Goal: Task Accomplishment & Management: Manage account settings

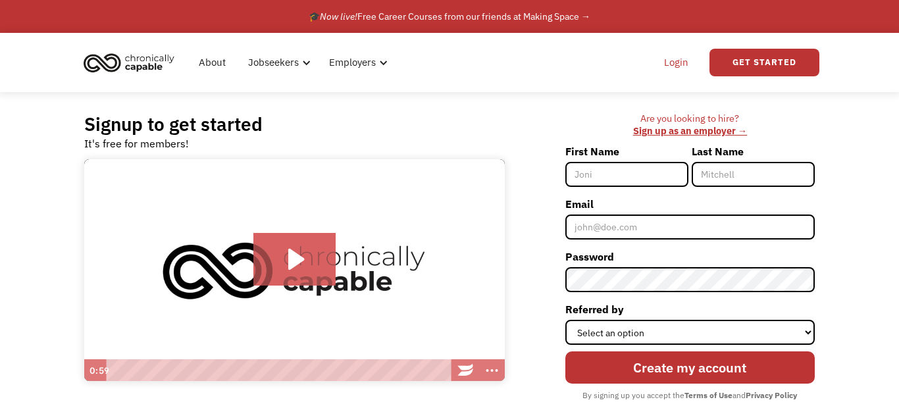
click at [670, 66] on link "Login" at bounding box center [676, 62] width 40 height 42
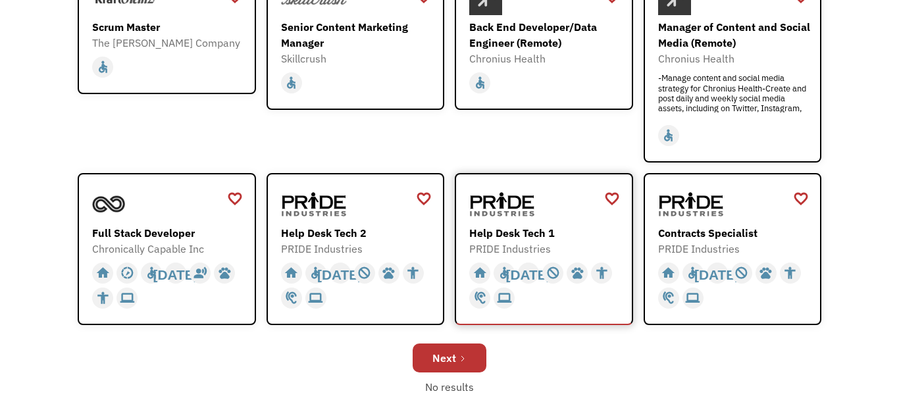
scroll to position [399, 0]
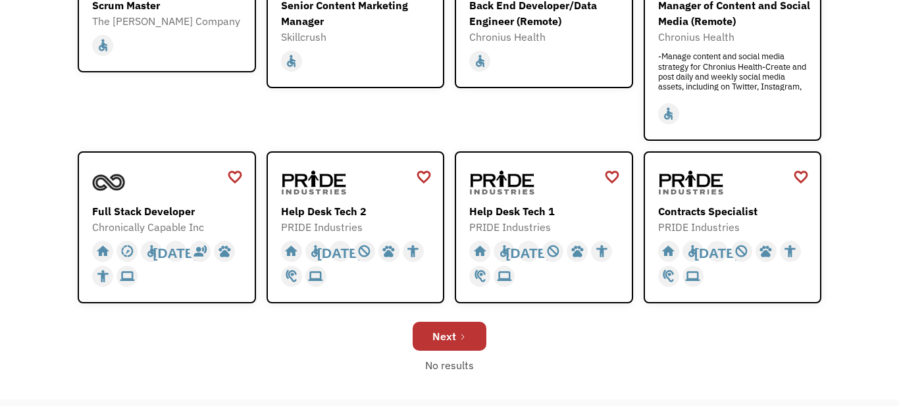
drag, startPoint x: 451, startPoint y: 339, endPoint x: 11, endPoint y: 305, distance: 440.8
click at [449, 339] on div "Next" at bounding box center [444, 336] width 24 height 16
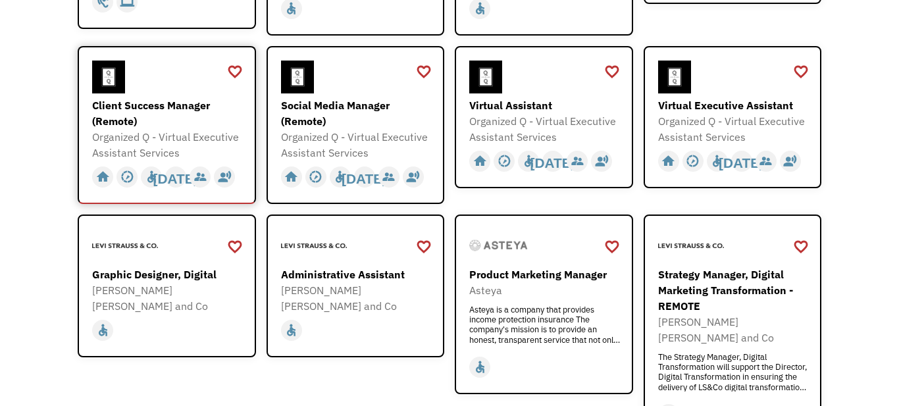
scroll to position [358, 0]
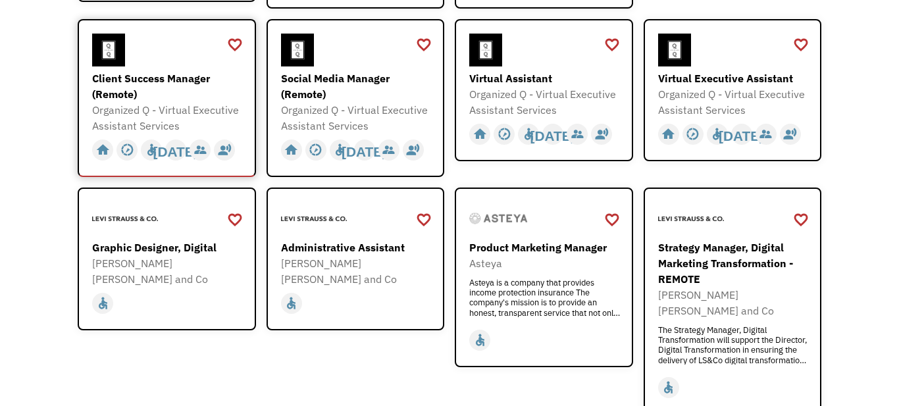
click at [124, 80] on div "Client Success Manager (Remote)" at bounding box center [168, 86] width 153 height 32
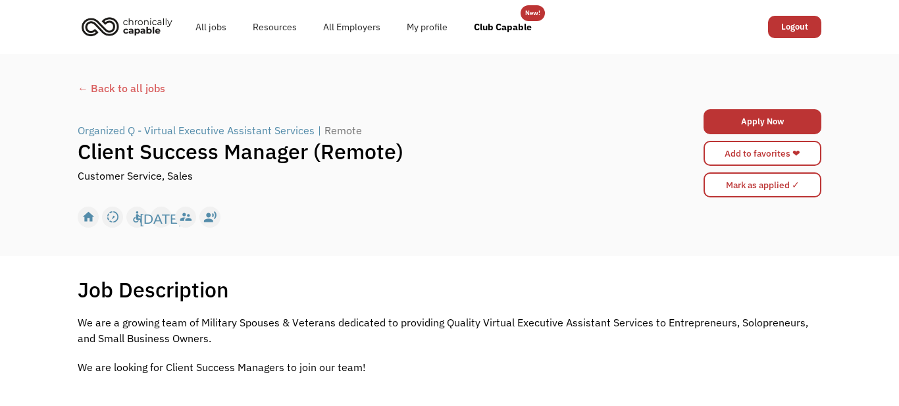
click at [134, 90] on div "← Back to all jobs" at bounding box center [449, 88] width 743 height 16
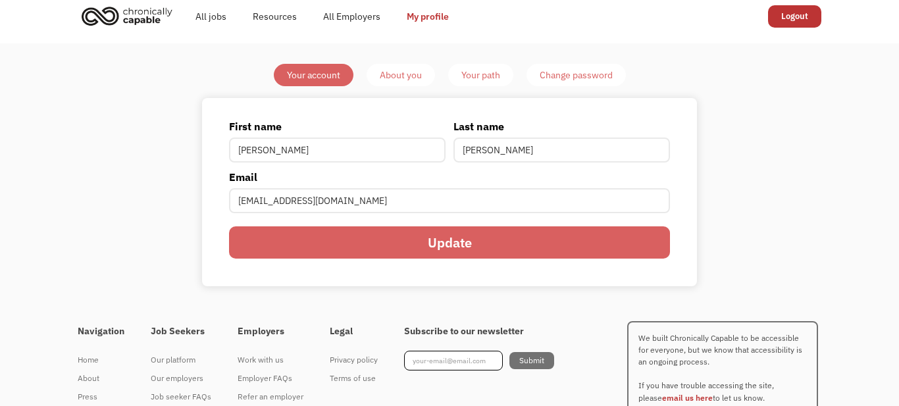
scroll to position [27, 0]
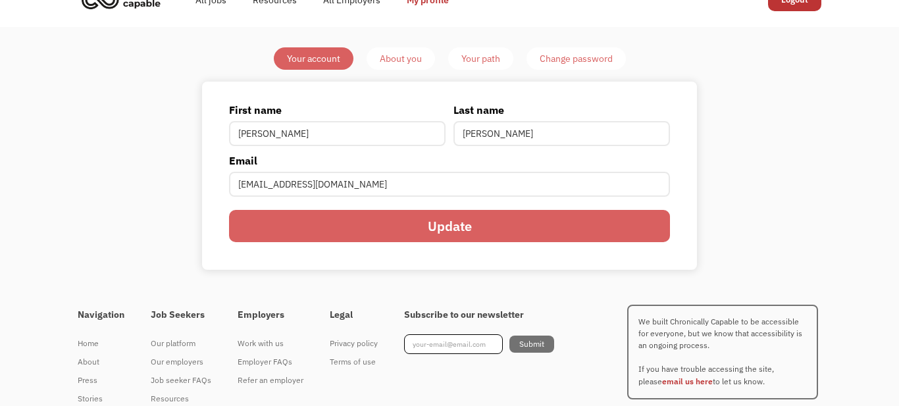
click at [407, 65] on div "About you" at bounding box center [401, 59] width 42 height 16
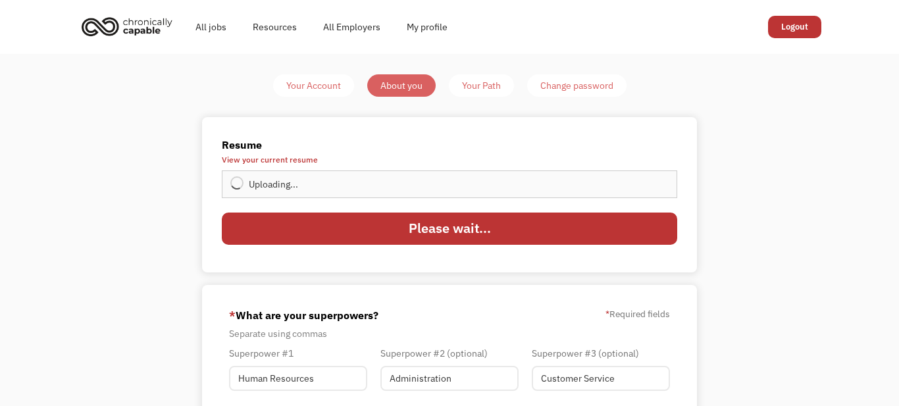
type input "Update"
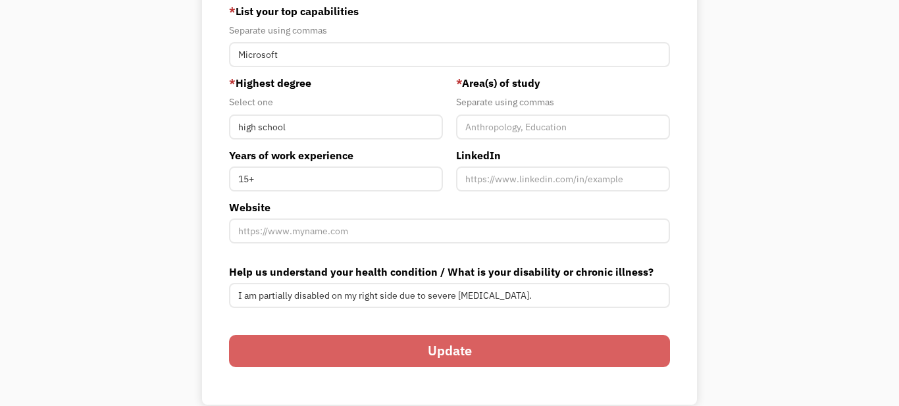
scroll to position [410, 0]
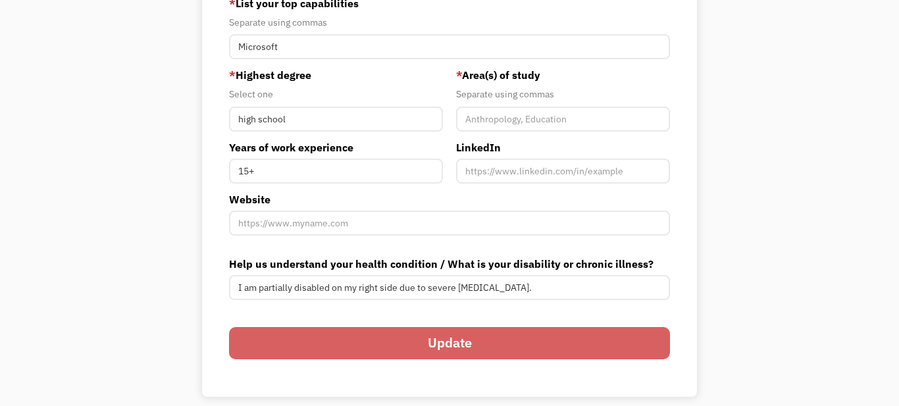
drag, startPoint x: 441, startPoint y: 353, endPoint x: 432, endPoint y: 353, distance: 8.6
click at [441, 353] on input "Update" at bounding box center [449, 343] width 441 height 32
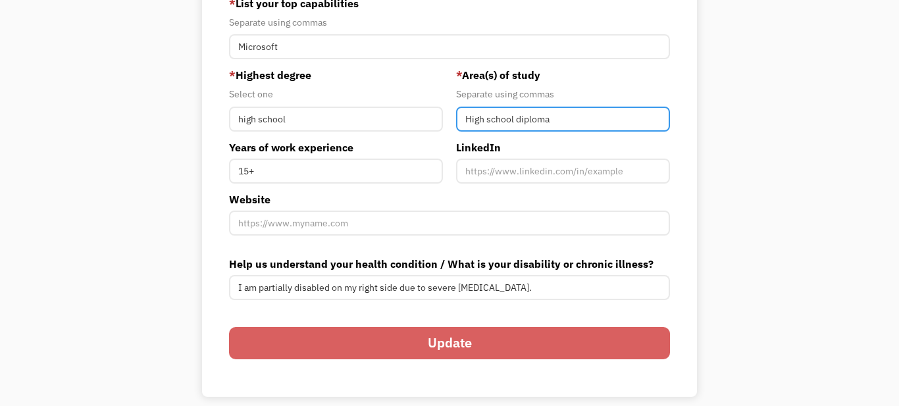
type input "High school diploma"
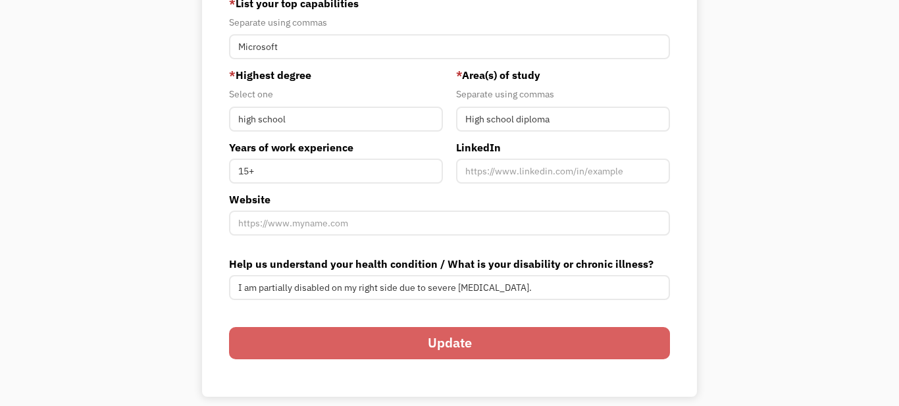
click at [438, 346] on input "Update" at bounding box center [449, 343] width 441 height 32
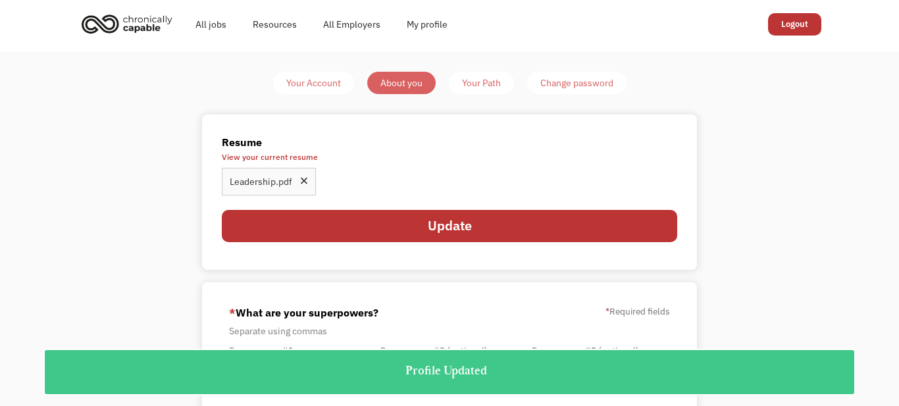
scroll to position [0, 0]
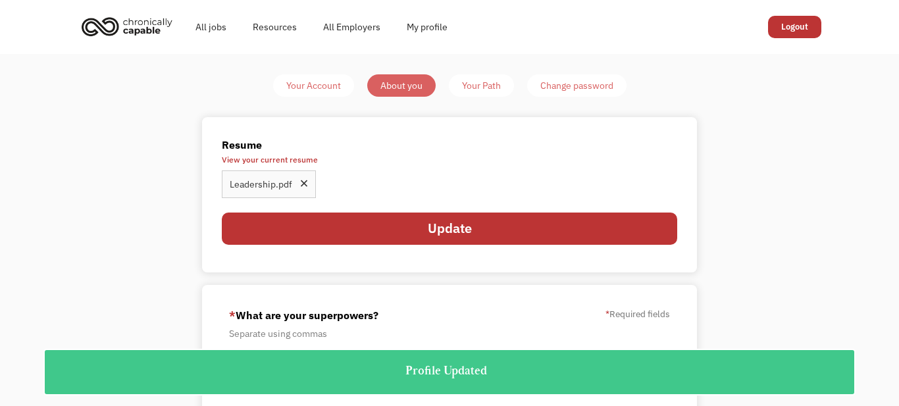
click at [488, 82] on div "Your Path" at bounding box center [481, 86] width 39 height 16
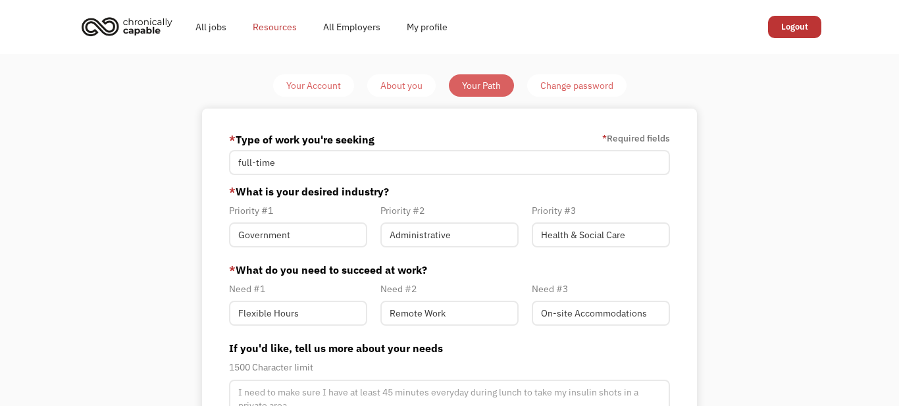
click at [272, 31] on link "Resources" at bounding box center [274, 27] width 70 height 42
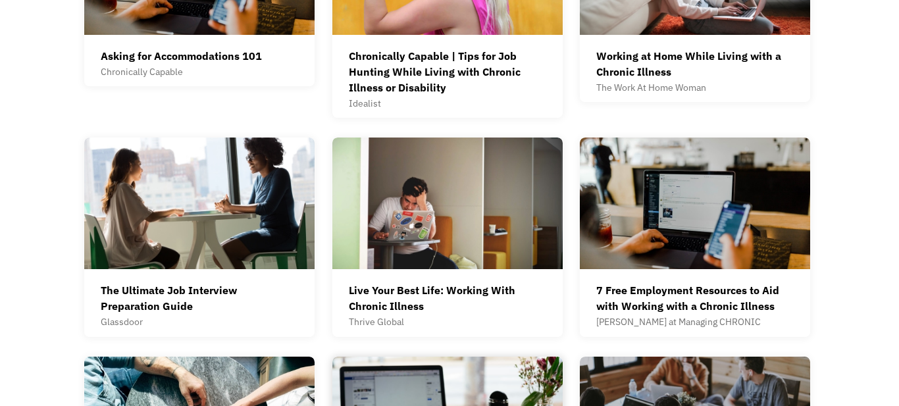
scroll to position [607, 0]
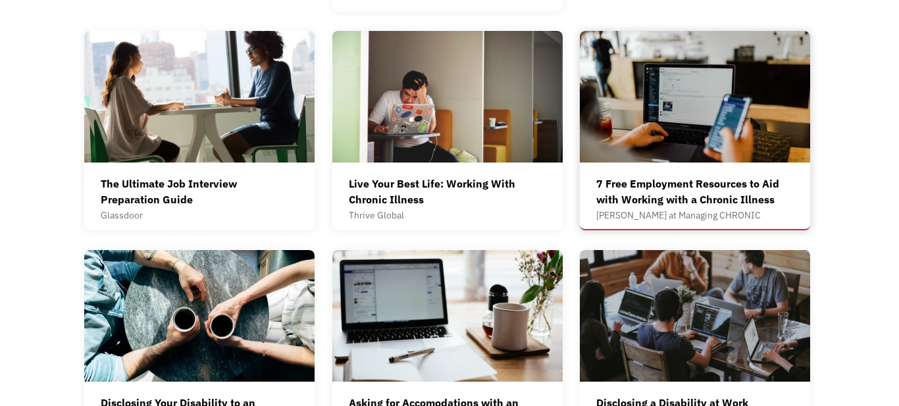
click at [680, 182] on div "7 Free Employment Resources to Aid with Working with a Chronic Illness" at bounding box center [694, 192] width 197 height 32
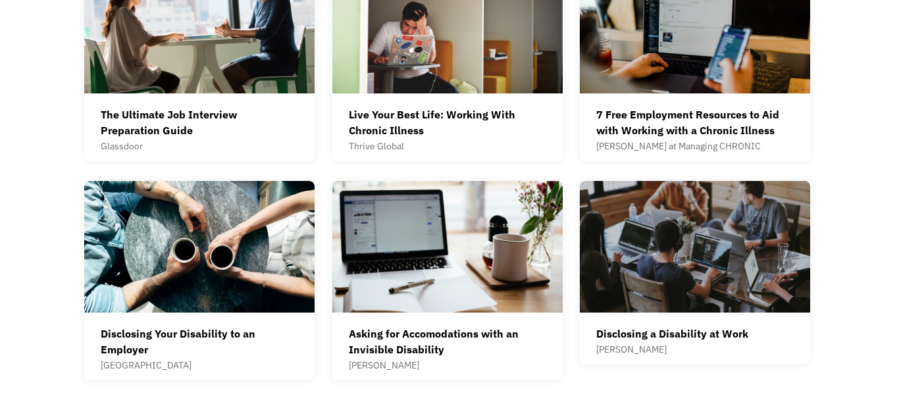
scroll to position [886, 0]
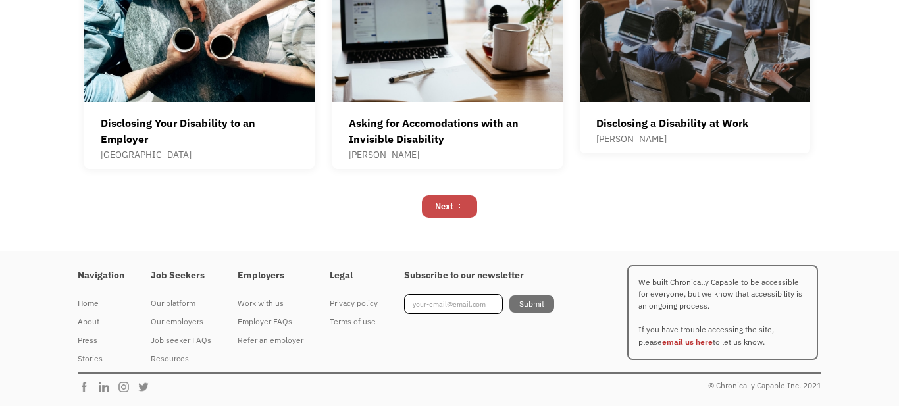
click at [464, 215] on link "Next" at bounding box center [449, 206] width 55 height 22
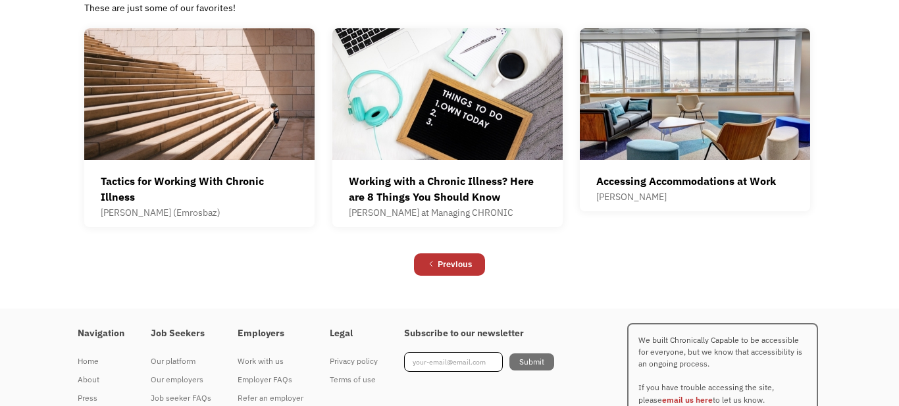
scroll to position [376, 0]
